Goal: Feedback & Contribution: Leave review/rating

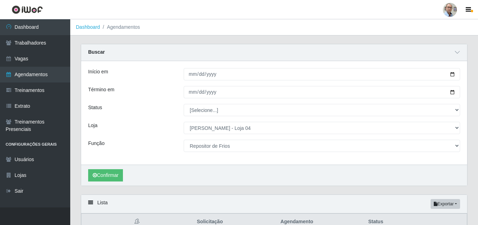
select select "251"
select select "112"
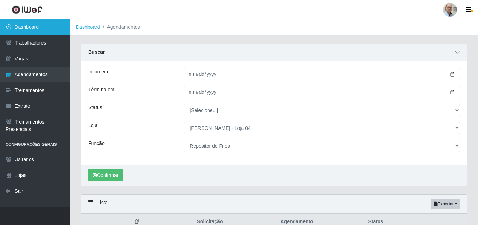
click at [40, 22] on link "Dashboard" at bounding box center [35, 27] width 70 height 16
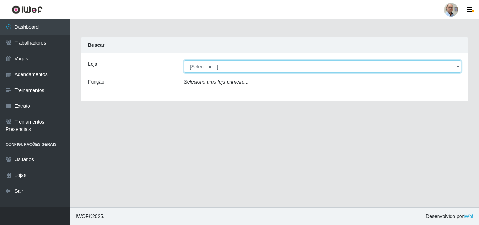
click at [238, 66] on select "[Selecione...] Mar Vermelho - Loja 04" at bounding box center [323, 66] width 278 height 12
select select "251"
click at [184, 60] on select "[Selecione...] Mar Vermelho - Loja 04" at bounding box center [323, 66] width 278 height 12
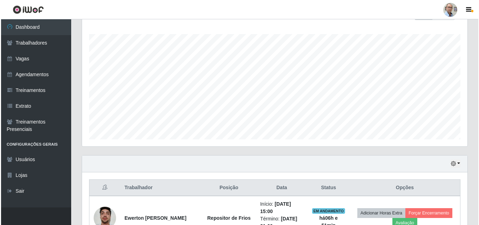
scroll to position [246, 0]
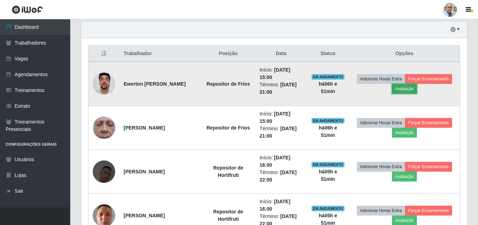
click at [405, 91] on button "Avaliação" at bounding box center [404, 89] width 25 height 10
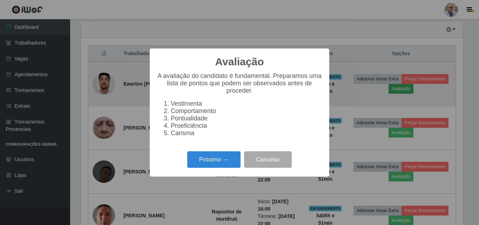
scroll to position [146, 382]
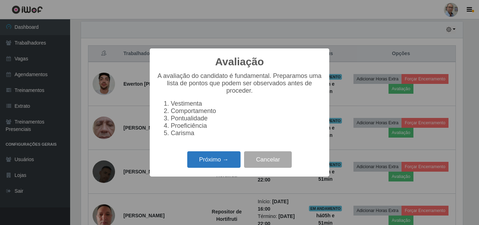
click at [216, 162] on button "Próximo →" at bounding box center [213, 159] width 53 height 16
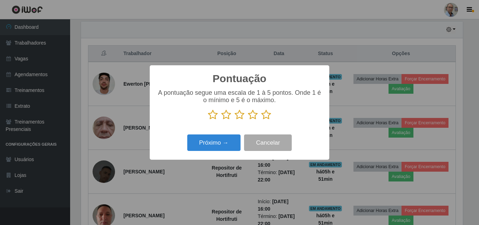
drag, startPoint x: 267, startPoint y: 118, endPoint x: 241, endPoint y: 133, distance: 29.9
click at [267, 117] on icon at bounding box center [266, 115] width 10 height 11
click at [261, 120] on input "radio" at bounding box center [261, 120] width 0 height 0
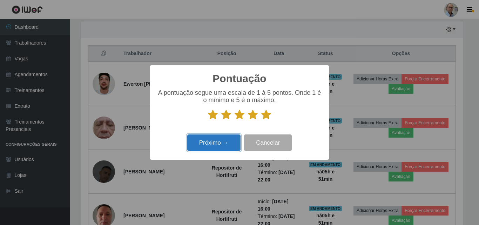
click at [207, 141] on button "Próximo →" at bounding box center [213, 142] width 53 height 16
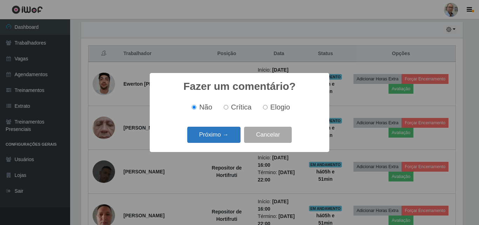
click at [212, 133] on button "Próximo →" at bounding box center [213, 135] width 53 height 16
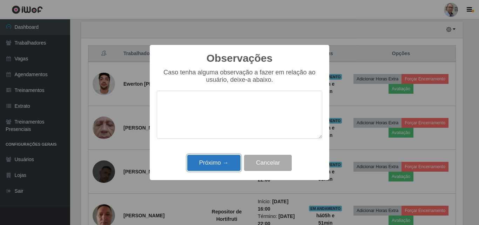
click at [213, 164] on button "Próximo →" at bounding box center [213, 163] width 53 height 16
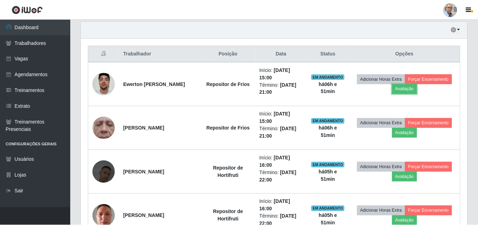
scroll to position [146, 386]
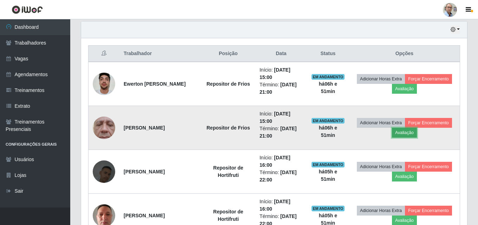
click at [409, 133] on button "Avaliação" at bounding box center [404, 133] width 25 height 10
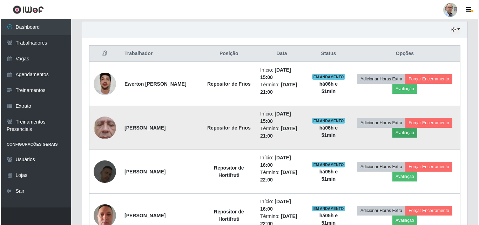
scroll to position [146, 382]
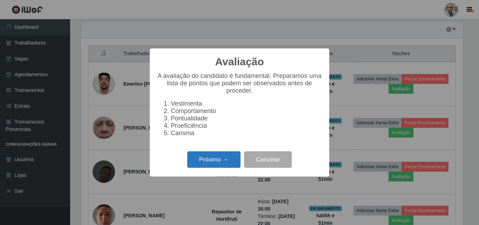
click at [211, 162] on button "Próximo →" at bounding box center [213, 159] width 53 height 16
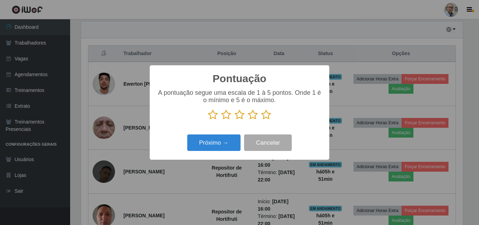
click at [266, 116] on icon at bounding box center [266, 115] width 10 height 11
click at [261, 120] on input "radio" at bounding box center [261, 120] width 0 height 0
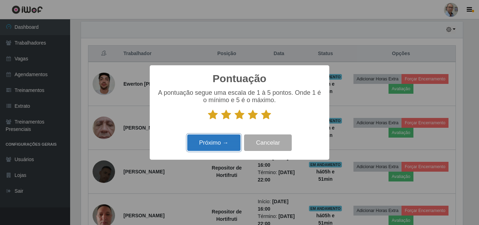
click at [217, 142] on button "Próximo →" at bounding box center [213, 142] width 53 height 16
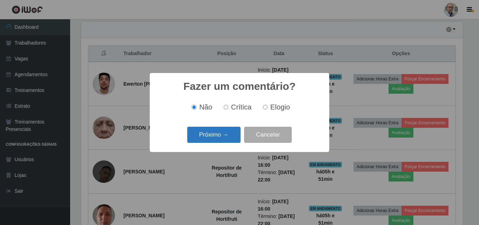
click at [209, 135] on button "Próximo →" at bounding box center [213, 135] width 53 height 16
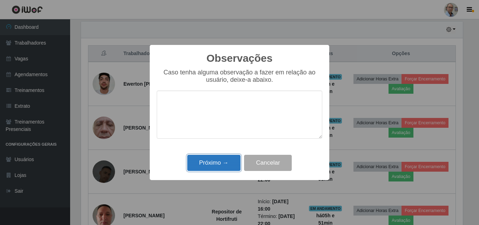
click at [214, 165] on button "Próximo →" at bounding box center [213, 163] width 53 height 16
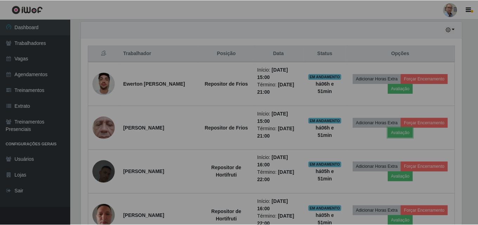
scroll to position [146, 386]
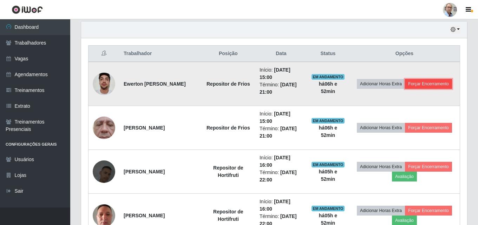
click at [449, 83] on button "Forçar Encerramento" at bounding box center [428, 84] width 47 height 10
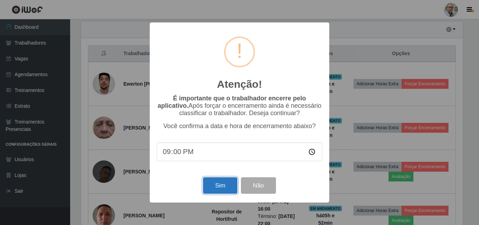
click at [227, 184] on button "Sim" at bounding box center [220, 185] width 34 height 16
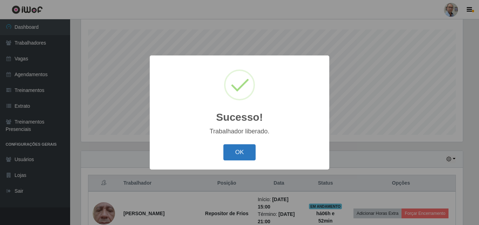
click at [230, 152] on button "OK" at bounding box center [240, 152] width 33 height 16
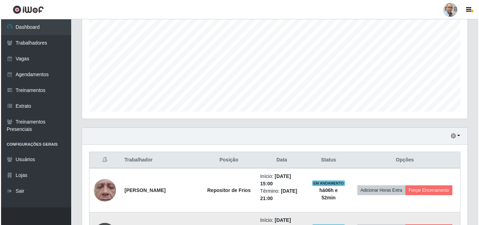
scroll to position [151, 0]
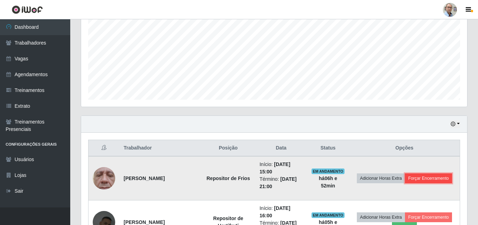
click at [433, 180] on button "Forçar Encerramento" at bounding box center [428, 178] width 47 height 10
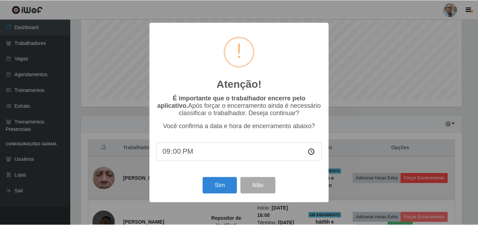
scroll to position [146, 382]
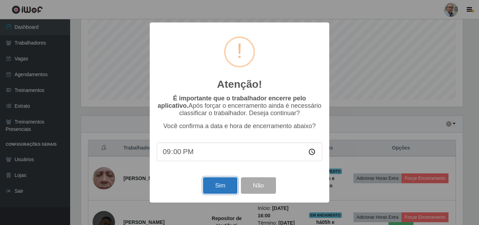
click at [213, 186] on button "Sim" at bounding box center [220, 185] width 34 height 16
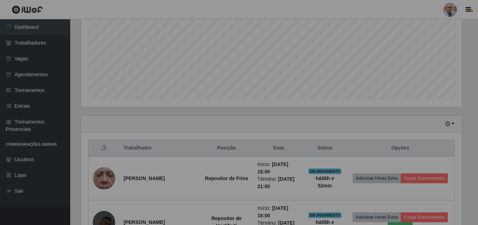
scroll to position [0, 0]
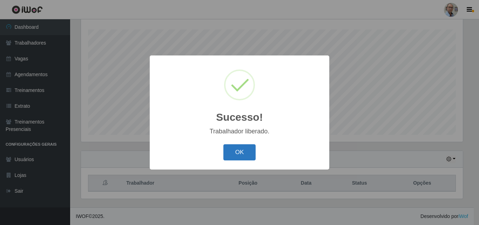
click at [234, 154] on button "OK" at bounding box center [240, 152] width 33 height 16
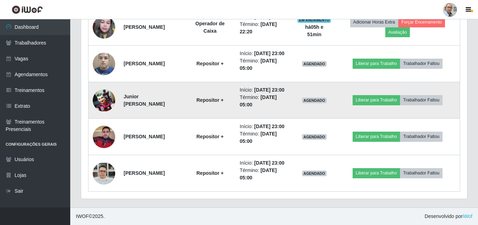
scroll to position [336, 0]
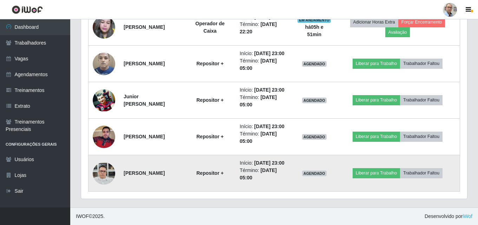
click at [101, 169] on img at bounding box center [104, 173] width 22 height 30
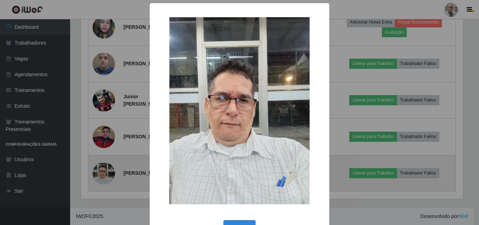
click at [101, 169] on div "× OK Cancel" at bounding box center [239, 112] width 479 height 225
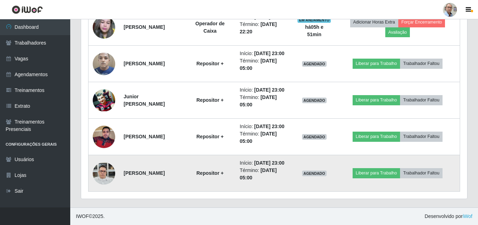
scroll to position [300, 0]
